Goal: Task Accomplishment & Management: Manage account settings

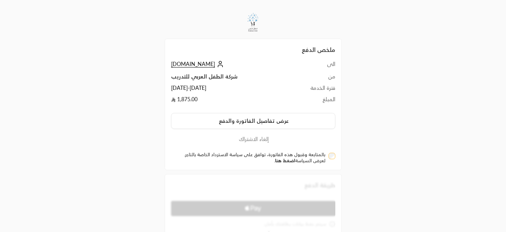
click at [287, 160] on link "اضغط هنا" at bounding box center [285, 160] width 20 height 6
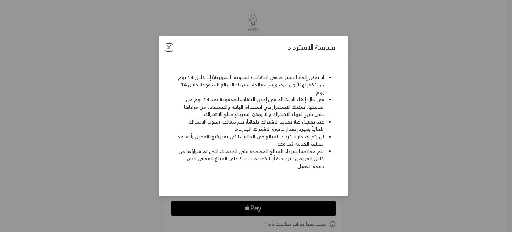
click at [166, 48] on button "Close" at bounding box center [169, 47] width 8 height 8
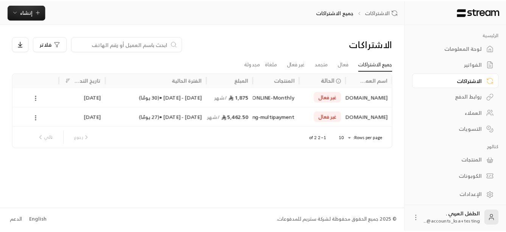
scroll to position [2, 0]
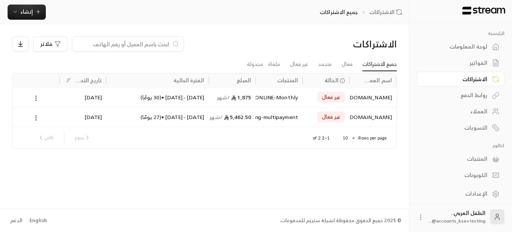
click at [472, 190] on div "الإعدادات" at bounding box center [456, 194] width 61 height 8
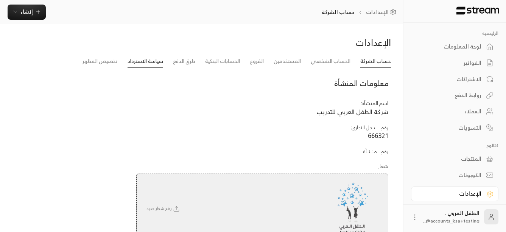
click at [144, 60] on link "سياسة الاسترداد" at bounding box center [146, 61] width 36 height 14
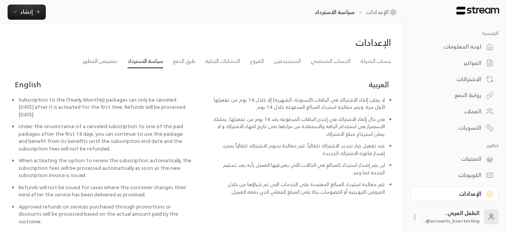
click at [419, 216] on icon at bounding box center [415, 217] width 8 height 8
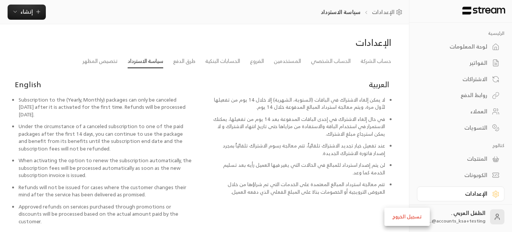
click at [407, 216] on li "تسجيل الخروج" at bounding box center [407, 216] width 42 height 12
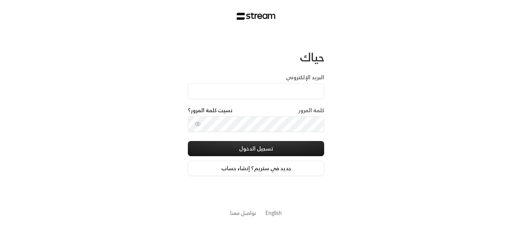
click at [226, 93] on input "البريد الإلكتروني" at bounding box center [256, 91] width 136 height 16
type input "[EMAIL_ADDRESS][DOMAIN_NAME]"
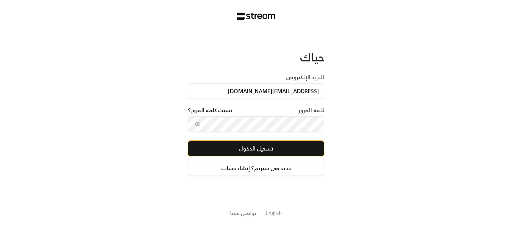
click at [293, 150] on button "تسجيل الدخول" at bounding box center [256, 148] width 136 height 15
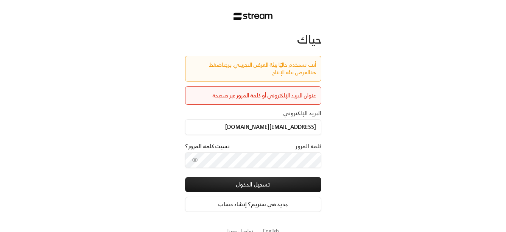
click at [209, 65] on link "اضغط هنا" at bounding box center [262, 68] width 107 height 17
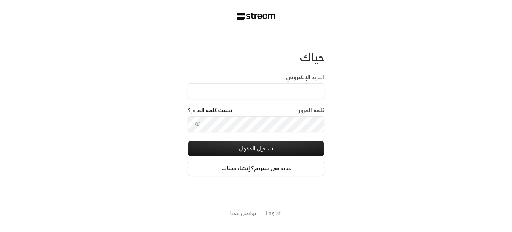
click at [226, 89] on input "البريد الإلكتروني" at bounding box center [256, 91] width 136 height 16
type input "accounts_ksa@arabianchild.org"
click at [403, 104] on div "حياك البريد الإلكتروني accounts_ksa@arabianchild.org كلمة المرور نسيت كلمة المر…" at bounding box center [256, 116] width 512 height 232
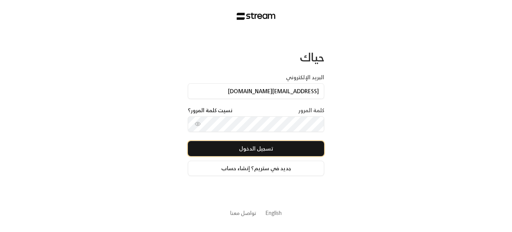
click at [287, 149] on button "تسجيل الدخول" at bounding box center [256, 148] width 136 height 15
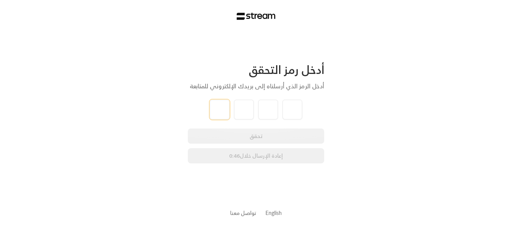
type input "6"
type input "1"
type input "3"
type input "4"
